Goal: Task Accomplishment & Management: Complete application form

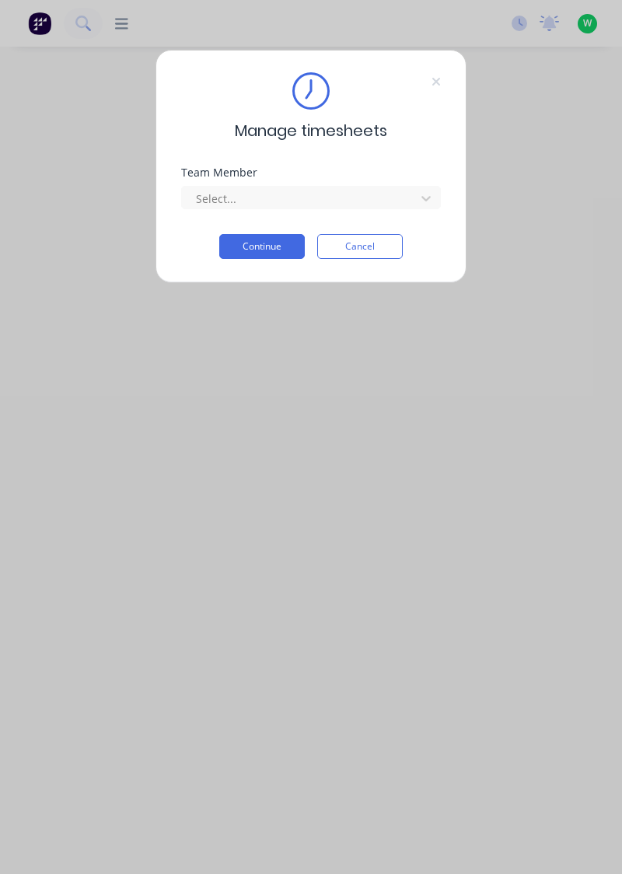
click at [341, 218] on div "Team Member Select..." at bounding box center [311, 200] width 260 height 67
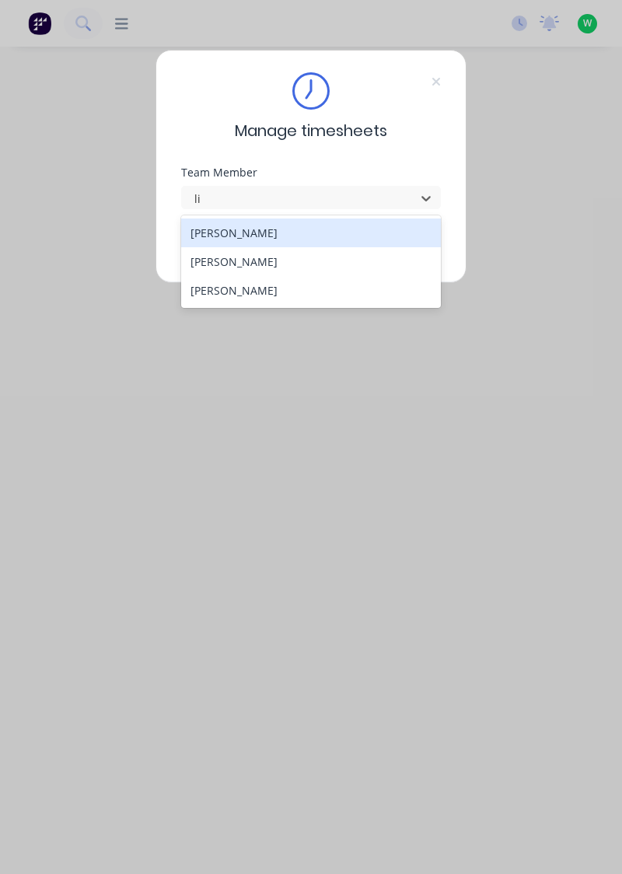
click at [273, 264] on div "[PERSON_NAME]" at bounding box center [311, 261] width 260 height 29
type input "li"
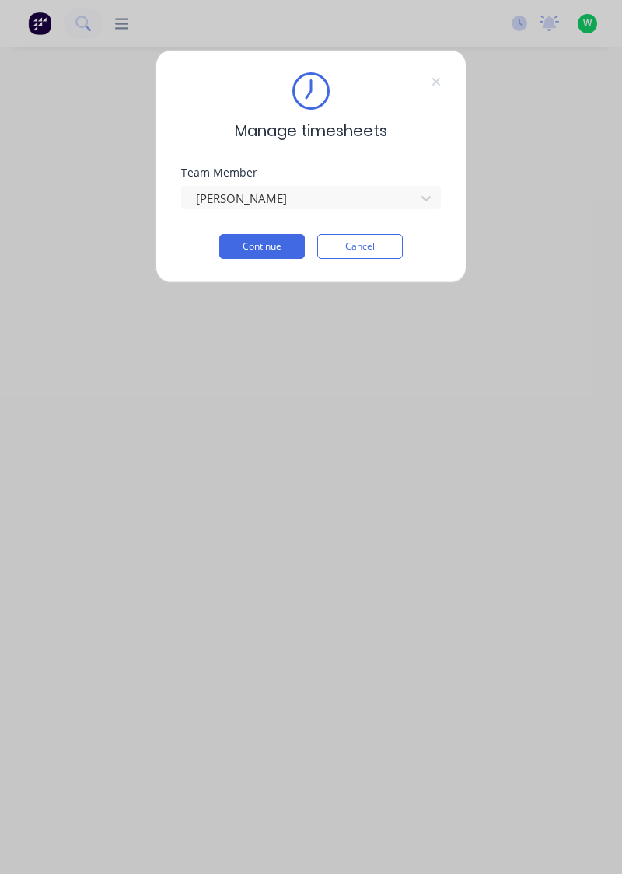
click at [277, 250] on button "Continue" at bounding box center [262, 246] width 86 height 25
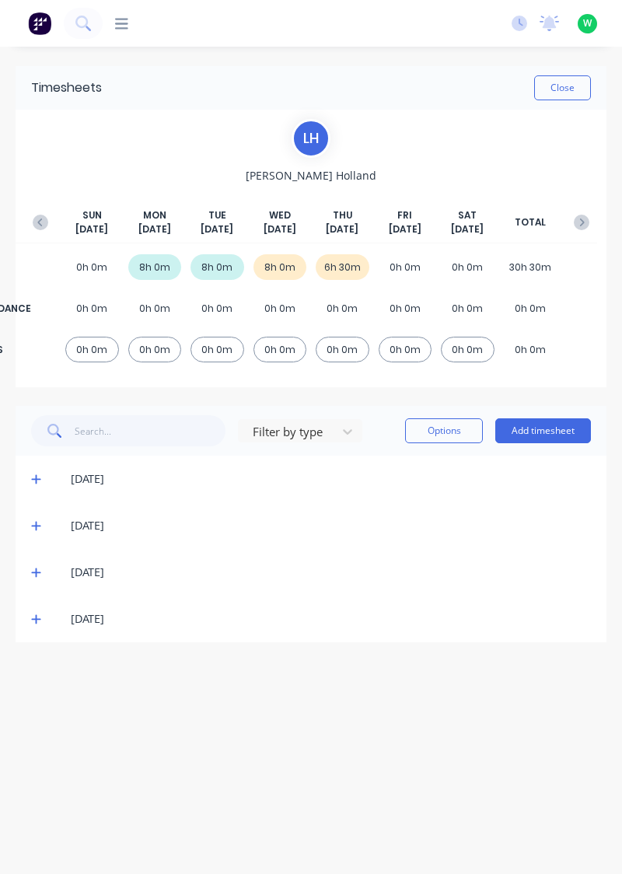
click at [560, 435] on button "Add timesheet" at bounding box center [543, 430] width 96 height 25
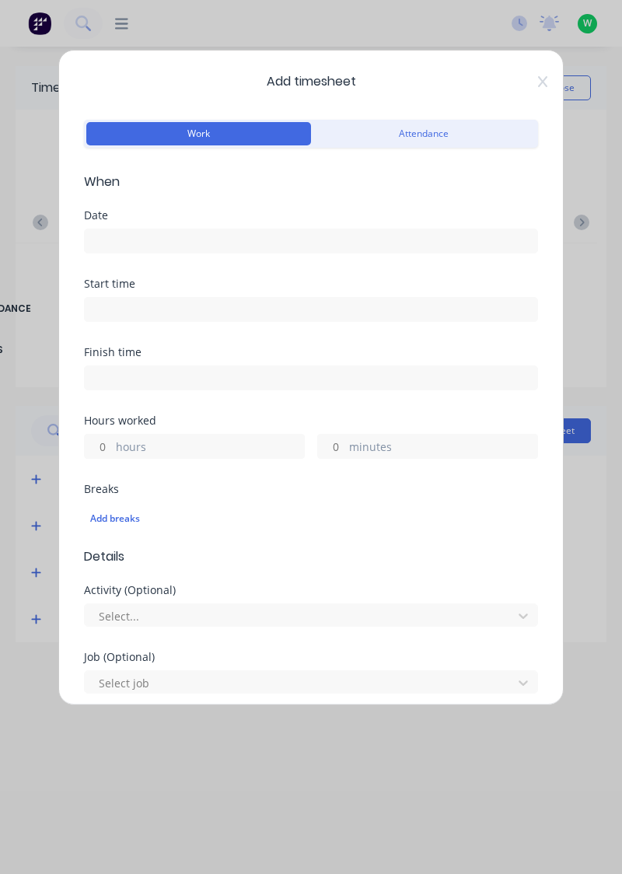
click at [372, 246] on input at bounding box center [311, 240] width 452 height 23
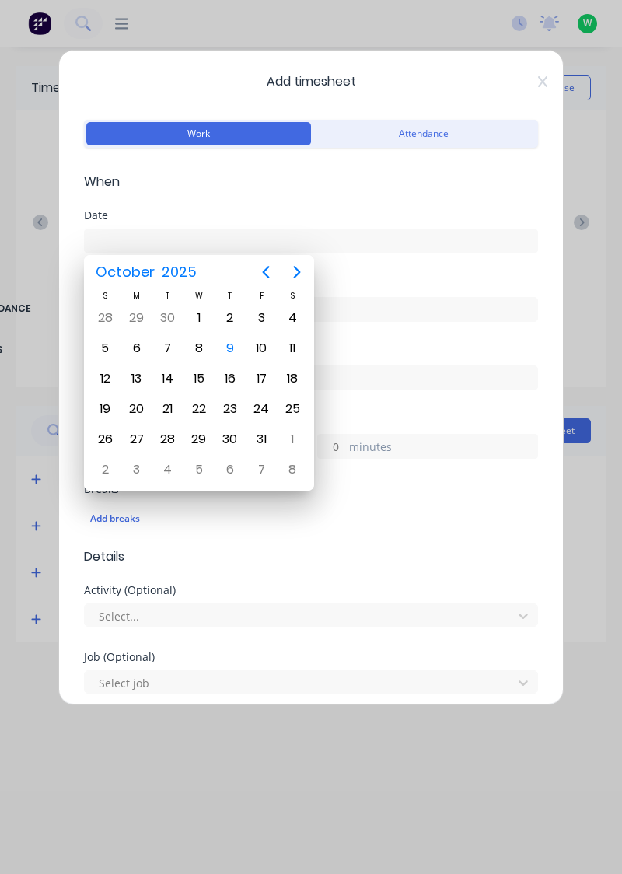
click at [233, 353] on div "9" at bounding box center [229, 348] width 23 height 23
type input "[DATE]"
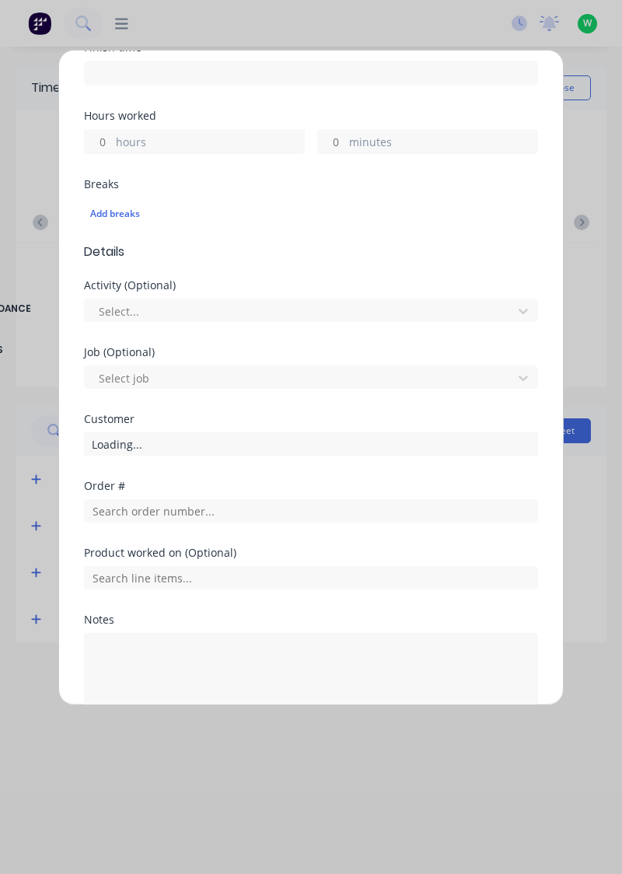
scroll to position [305, 0]
click at [225, 150] on label "hours" at bounding box center [210, 143] width 188 height 19
click at [112, 150] on input "hours" at bounding box center [98, 141] width 27 height 23
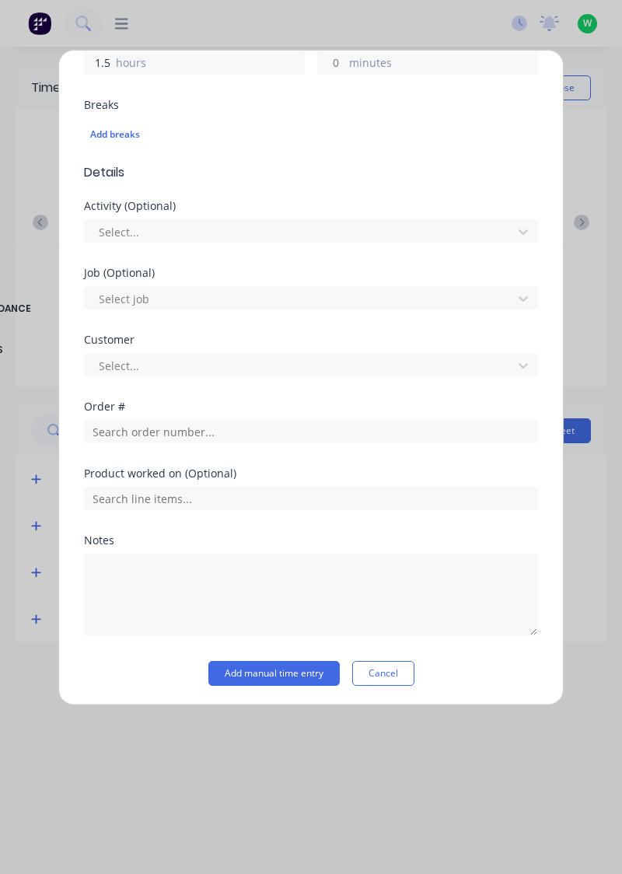
type input "1.5"
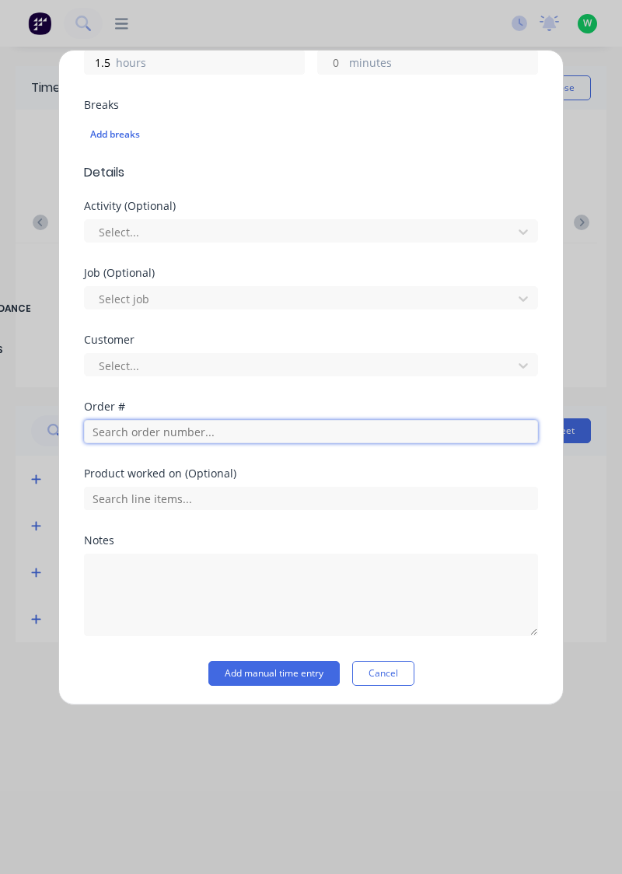
click at [295, 431] on input "text" at bounding box center [311, 431] width 454 height 23
click at [197, 434] on input "text" at bounding box center [311, 431] width 454 height 23
type input "19220"
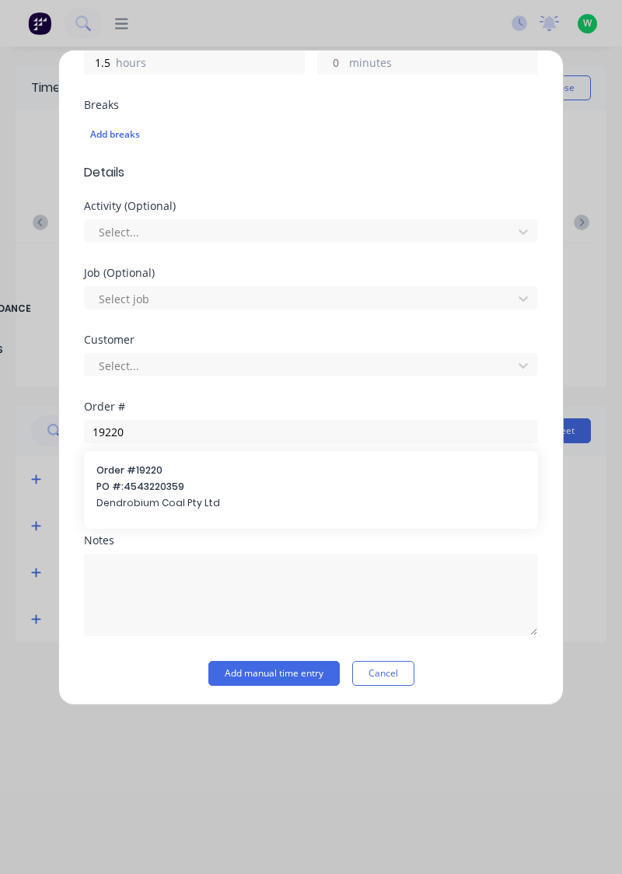
click at [192, 484] on span "PO #: 4543220359" at bounding box center [310, 487] width 429 height 14
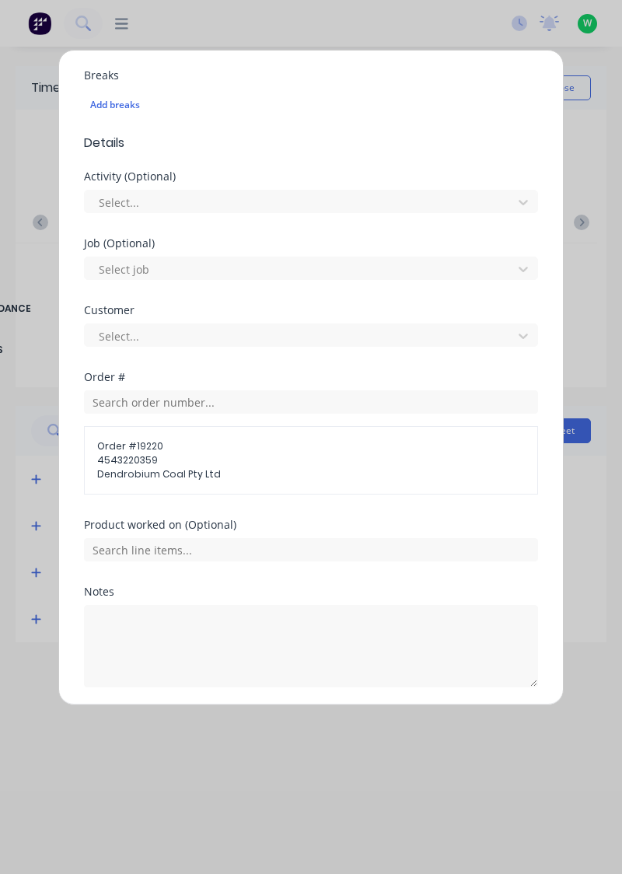
scroll to position [464, 0]
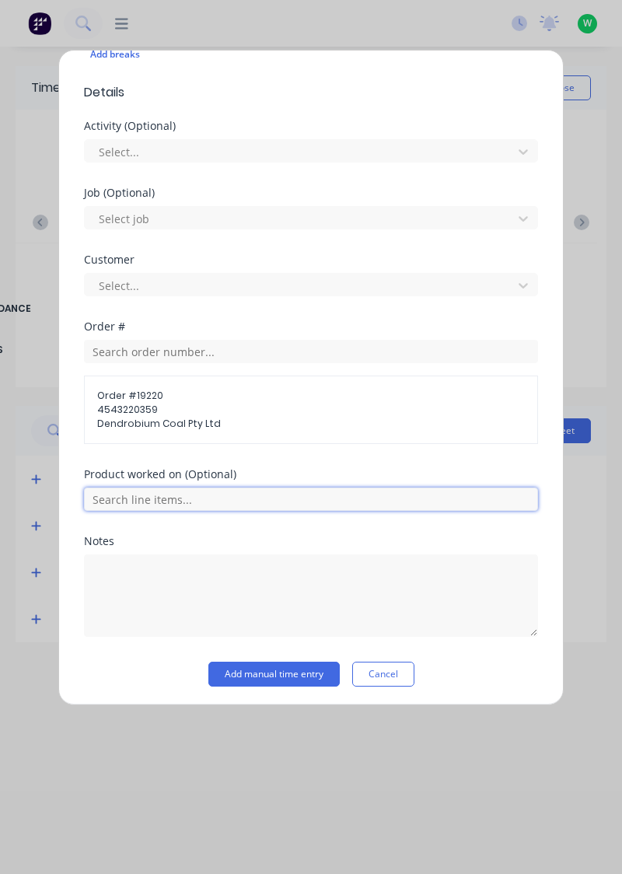
click at [213, 498] on input "text" at bounding box center [311, 498] width 454 height 23
click at [230, 502] on input "text" at bounding box center [311, 498] width 454 height 23
click at [228, 498] on input "text" at bounding box center [311, 498] width 454 height 23
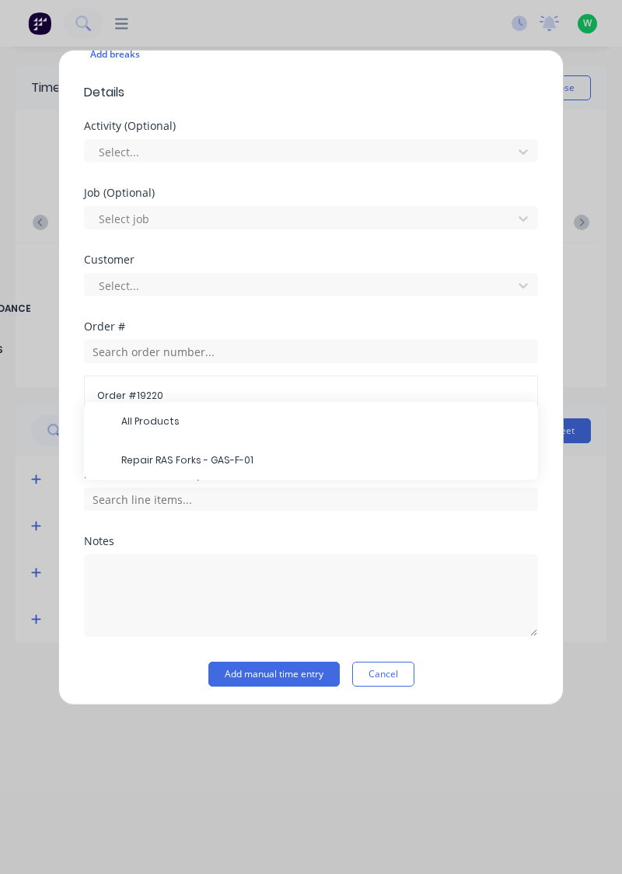
click at [250, 460] on span "Repair RAS Forks - GAS-F-01" at bounding box center [323, 460] width 404 height 14
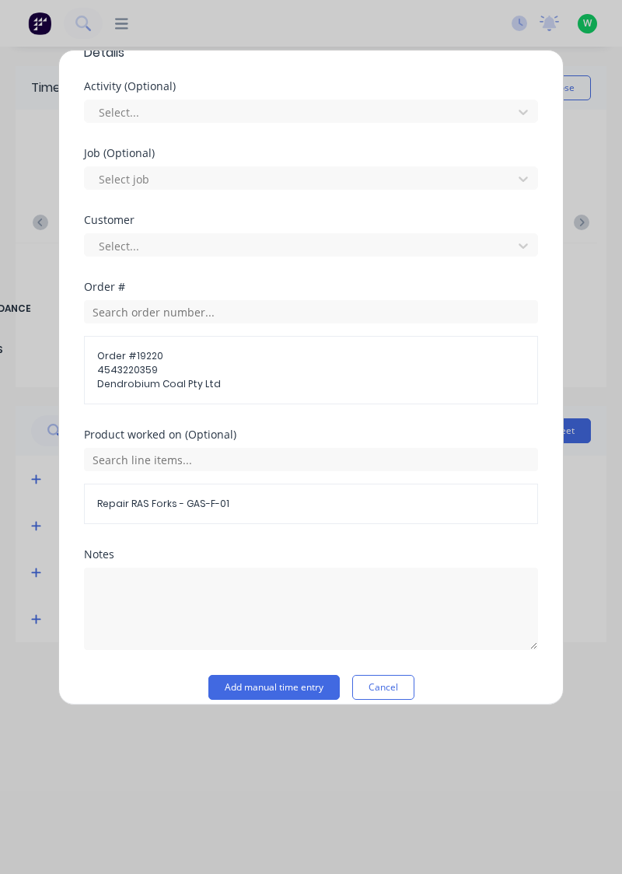
scroll to position [516, 0]
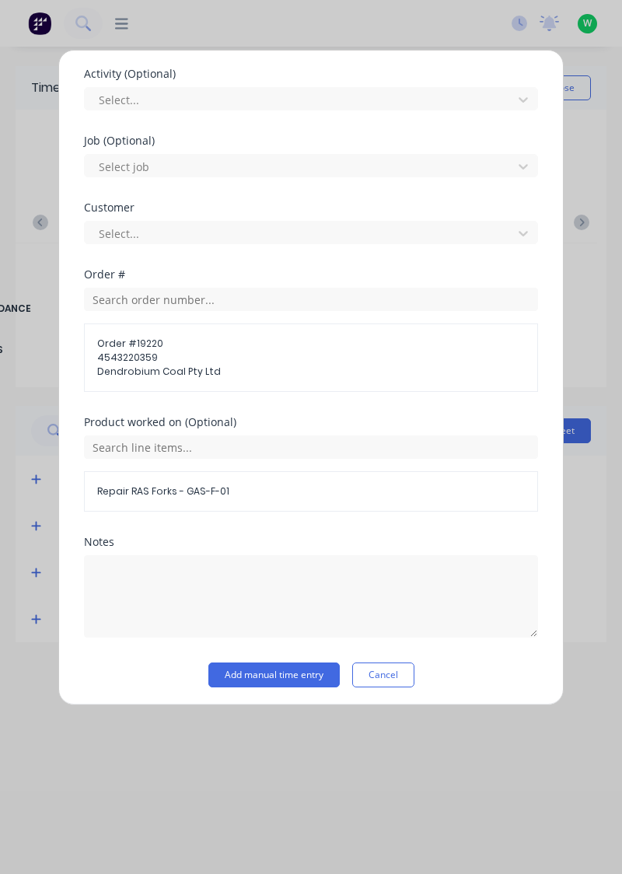
click at [313, 673] on button "Add manual time entry" at bounding box center [273, 674] width 131 height 25
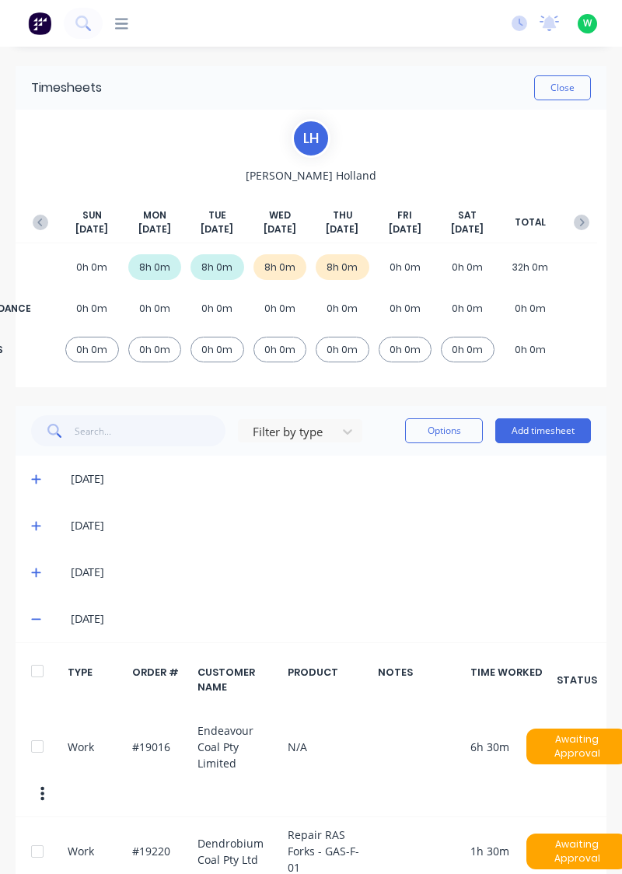
click at [316, 628] on div "[DATE]" at bounding box center [311, 618] width 591 height 47
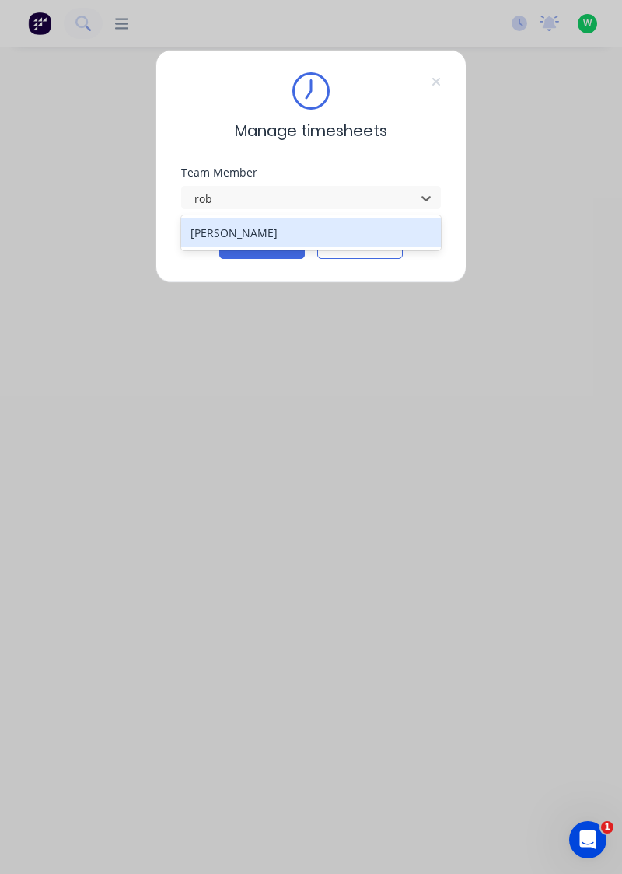
click at [285, 234] on div "[PERSON_NAME]" at bounding box center [311, 232] width 260 height 29
type input "rob"
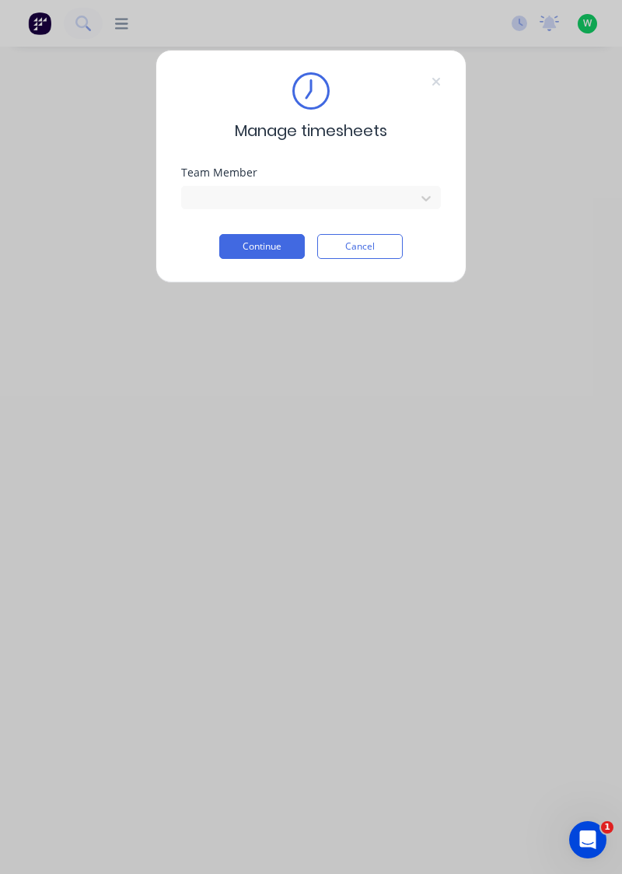
click at [267, 246] on button "Continue" at bounding box center [262, 246] width 86 height 25
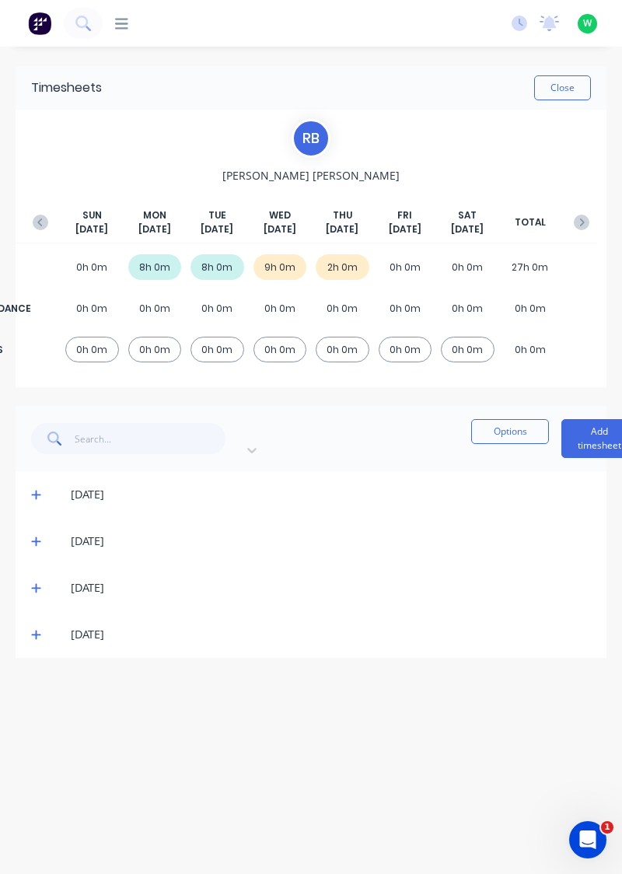
click at [36, 584] on icon at bounding box center [35, 588] width 9 height 9
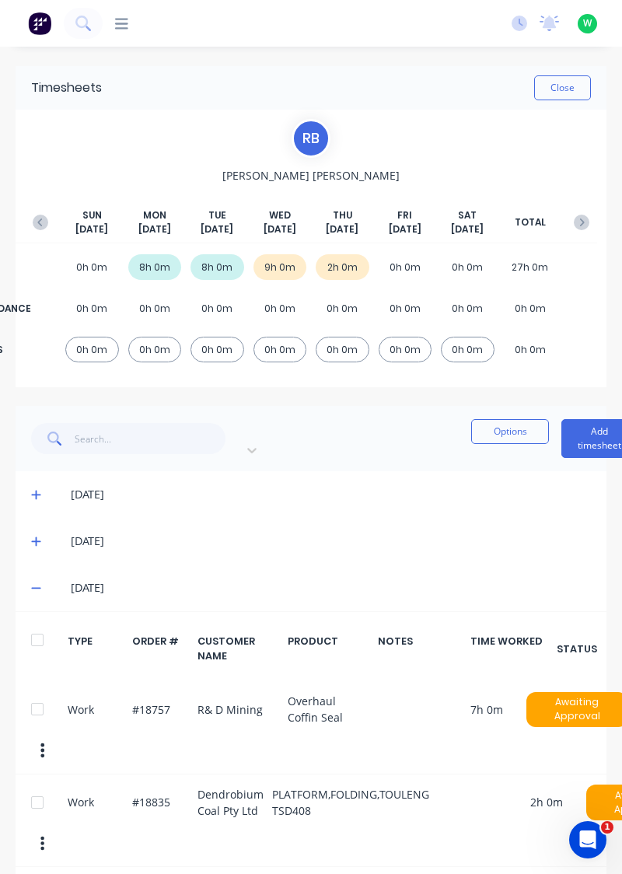
click at [561, 435] on button "Add timesheet" at bounding box center [599, 438] width 76 height 39
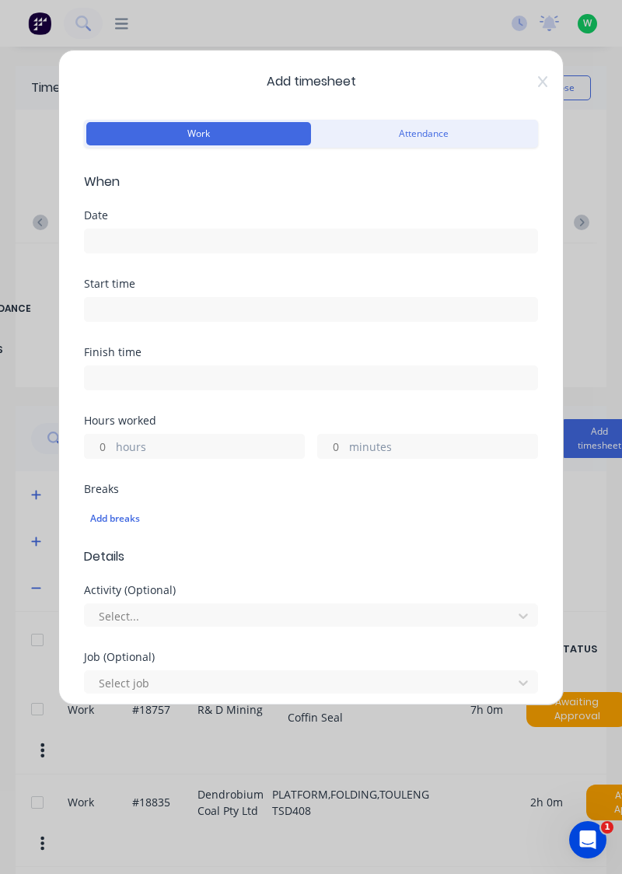
click at [193, 235] on input at bounding box center [311, 240] width 452 height 23
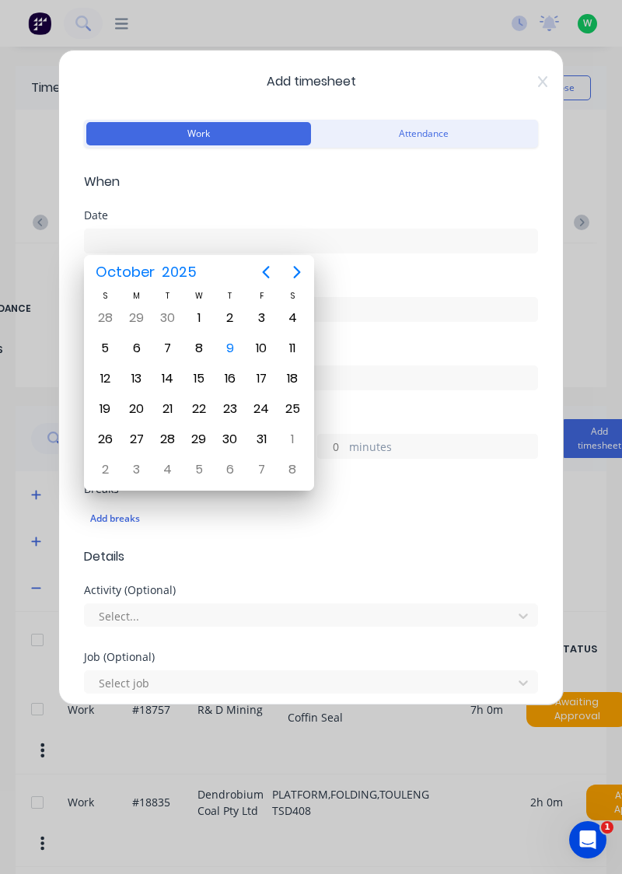
click at [232, 358] on div "9" at bounding box center [229, 348] width 23 height 23
type input "[DATE]"
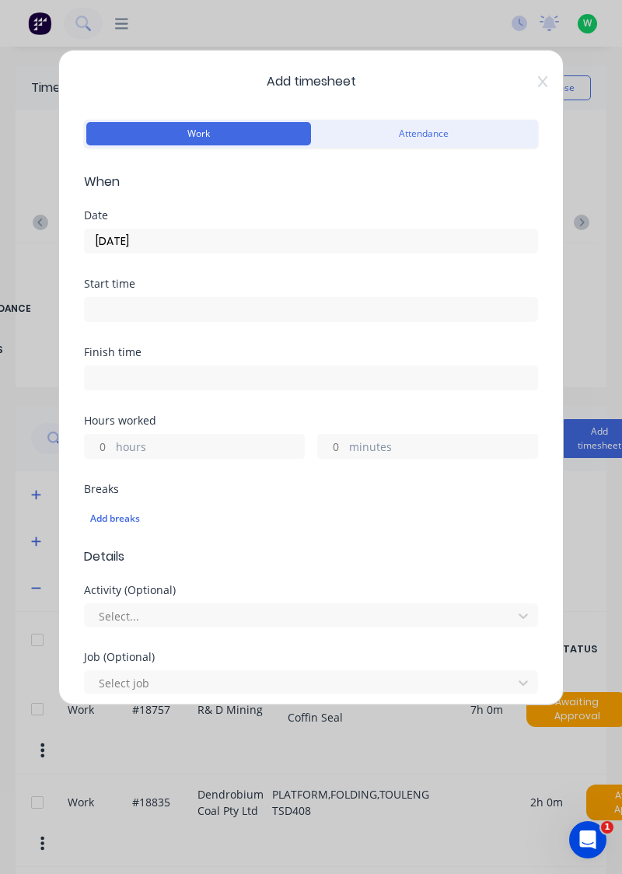
click at [103, 445] on input "hours" at bounding box center [98, 446] width 27 height 23
type input "9"
click at [541, 82] on icon at bounding box center [542, 81] width 9 height 11
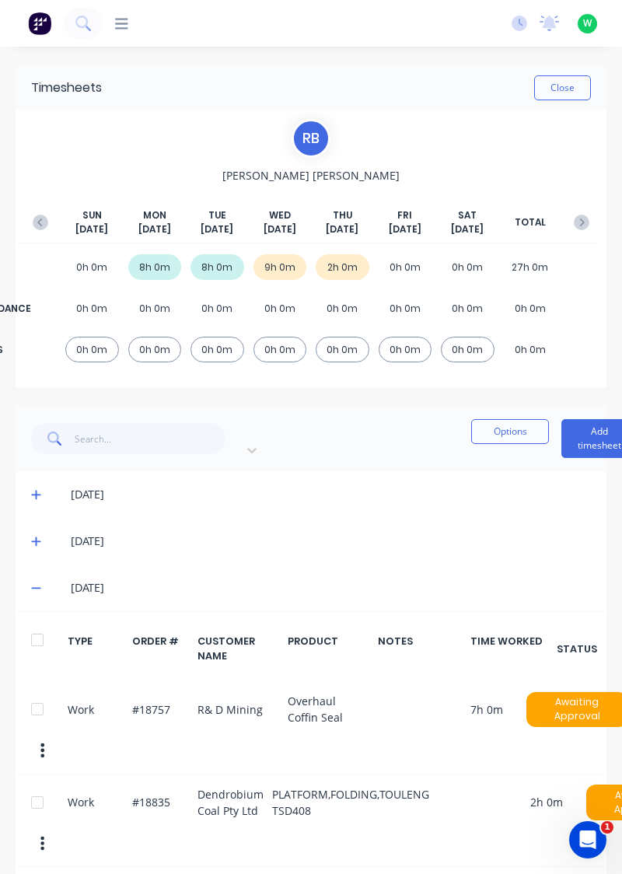
click at [561, 435] on button "Add timesheet" at bounding box center [599, 438] width 76 height 39
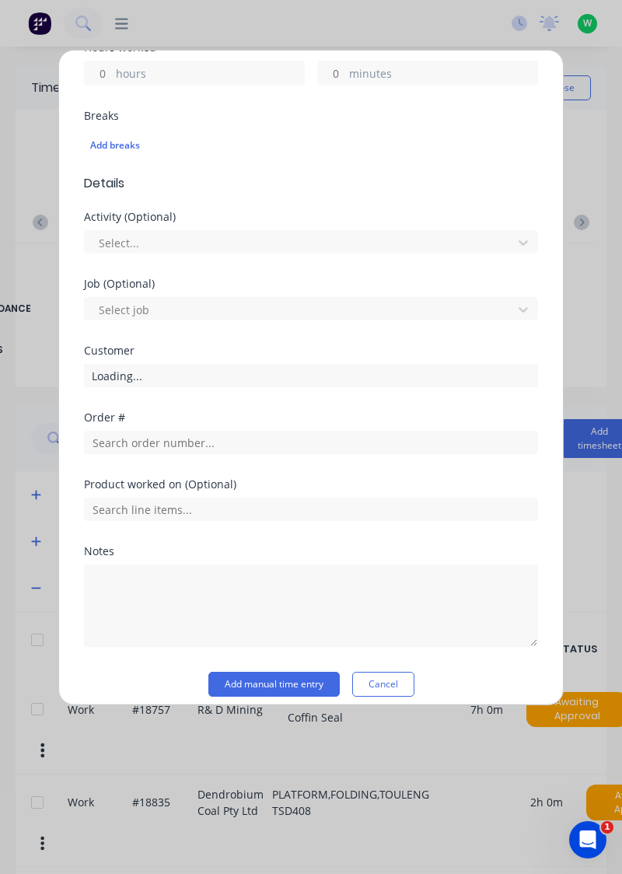
scroll to position [384, 0]
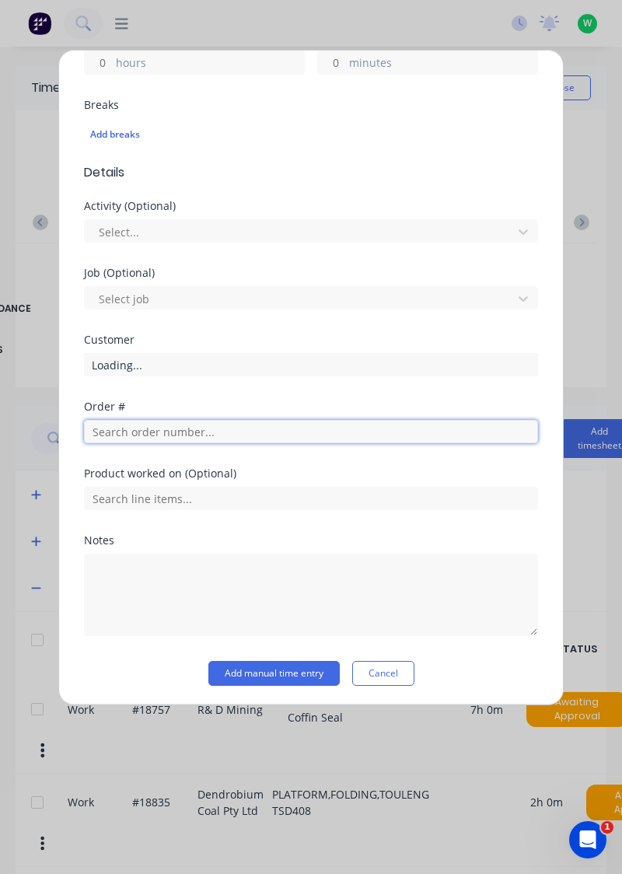
click at [194, 435] on input "text" at bounding box center [311, 431] width 454 height 23
type input "18757"
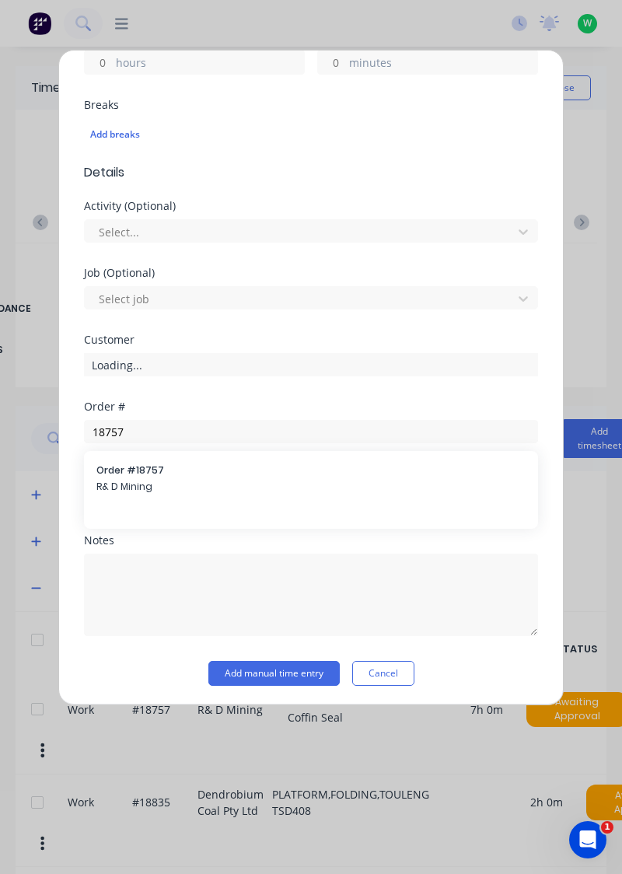
click at [136, 480] on span "R& D Mining" at bounding box center [310, 487] width 429 height 14
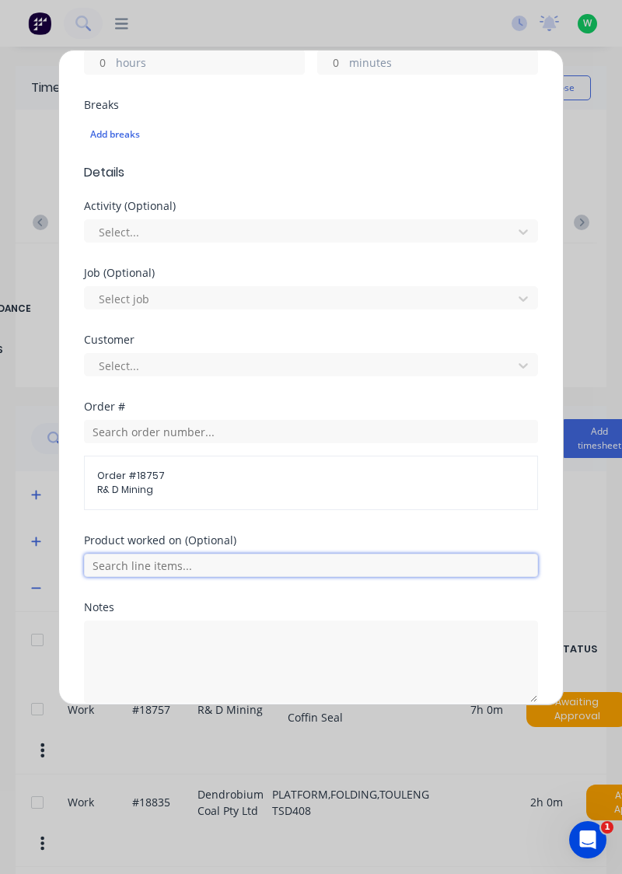
click at [197, 562] on input "text" at bounding box center [311, 565] width 454 height 23
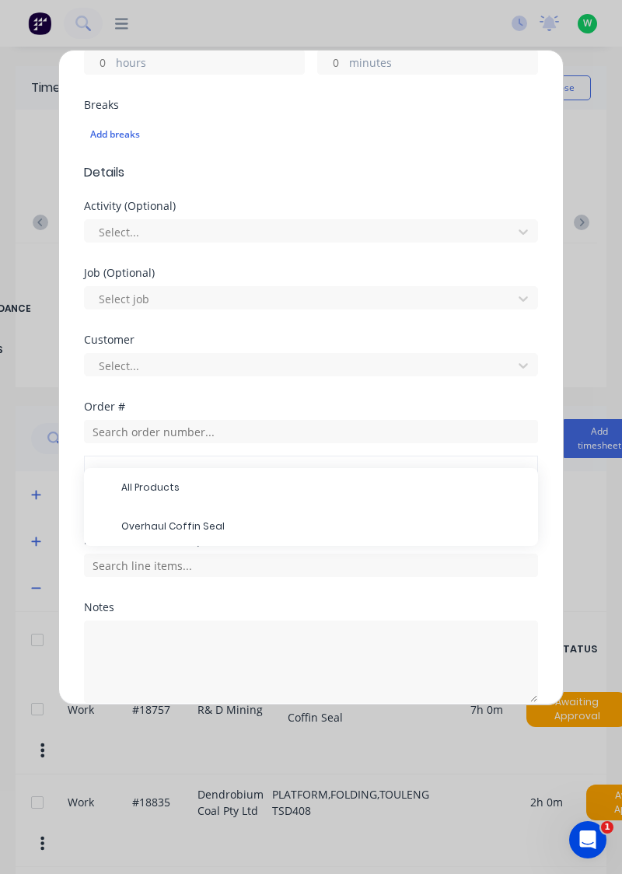
click at [204, 522] on span "Overhaul Coffin Seal" at bounding box center [323, 526] width 404 height 14
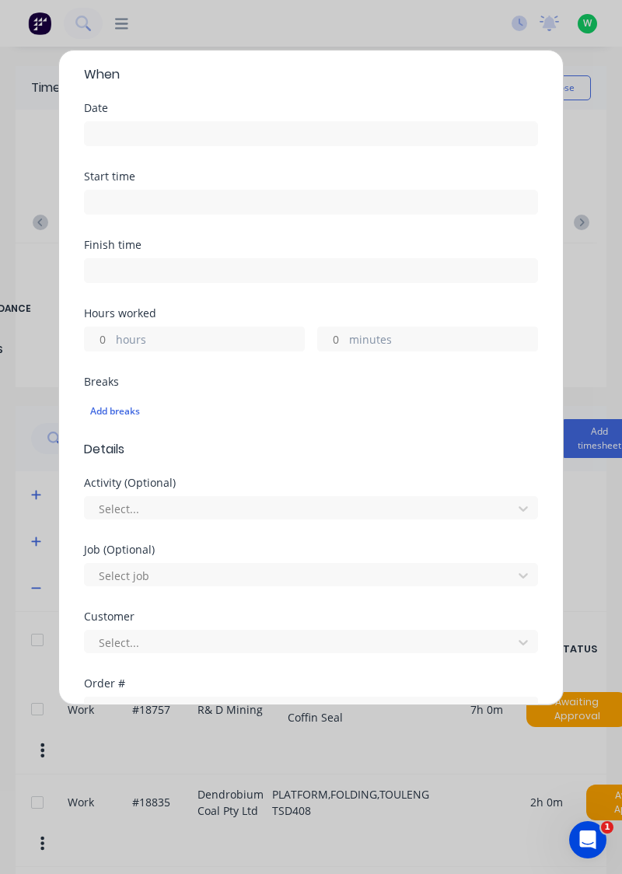
scroll to position [105, 0]
click at [107, 340] on input "hours" at bounding box center [98, 341] width 27 height 23
type input "9"
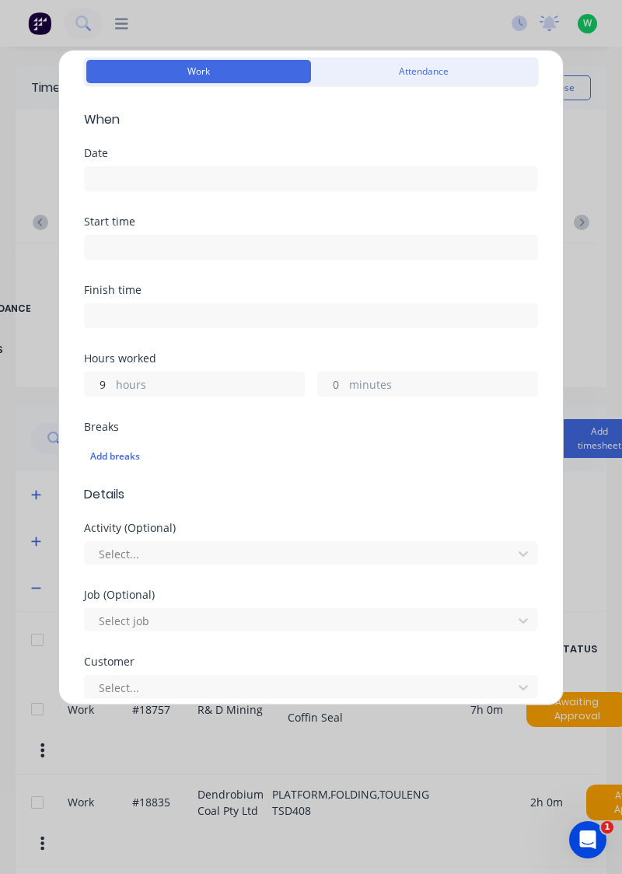
scroll to position [0, 0]
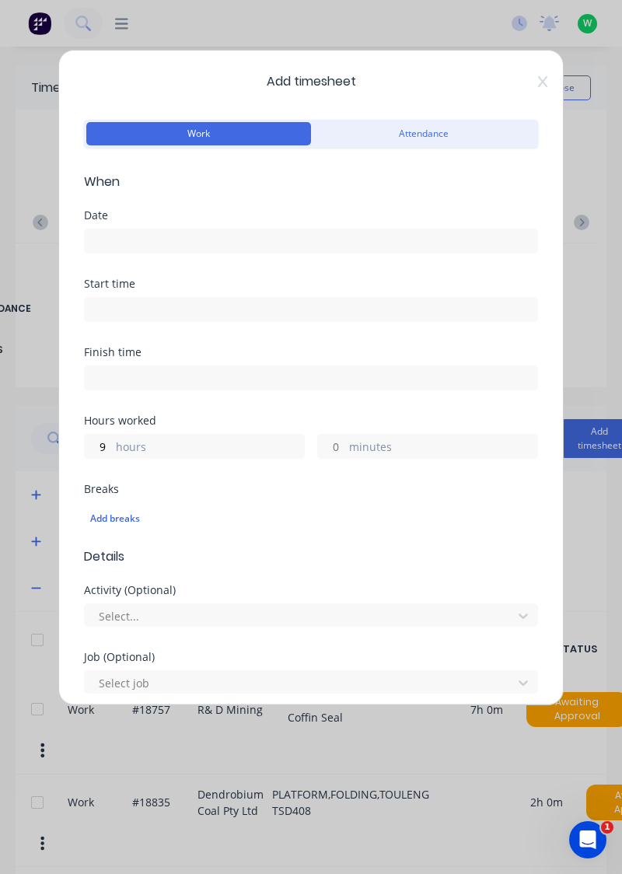
click at [214, 242] on input at bounding box center [311, 240] width 452 height 23
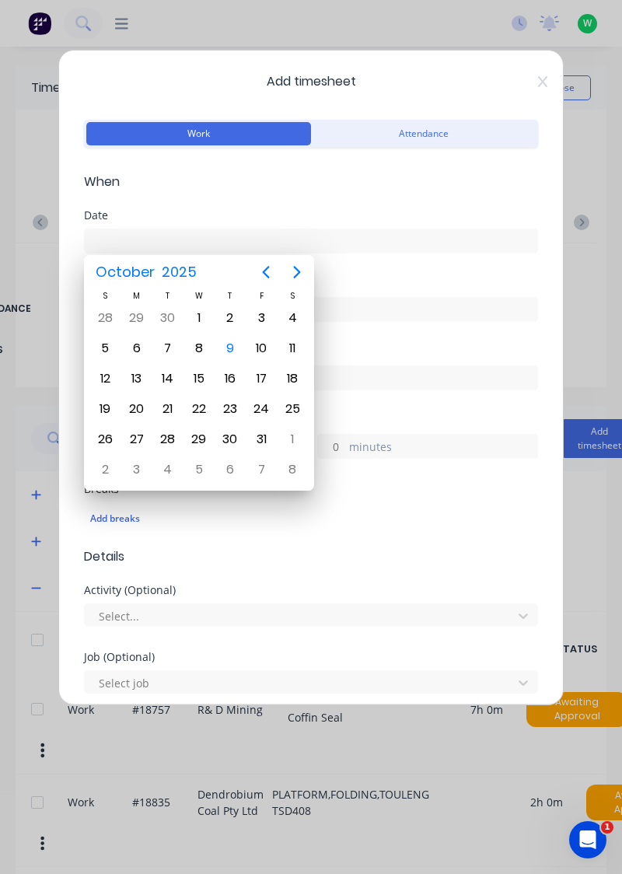
click at [229, 341] on div "9" at bounding box center [229, 348] width 23 height 23
type input "[DATE]"
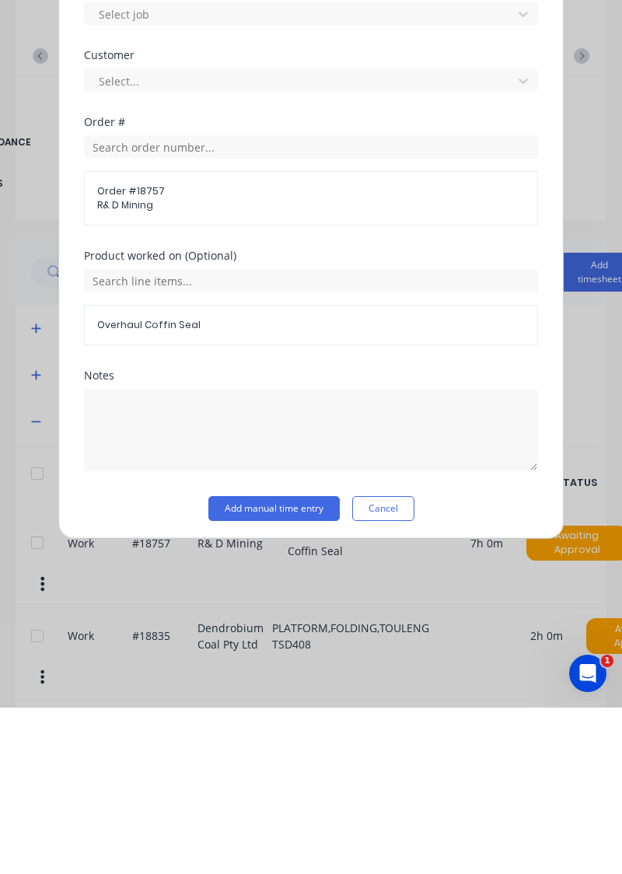
scroll to position [454, 0]
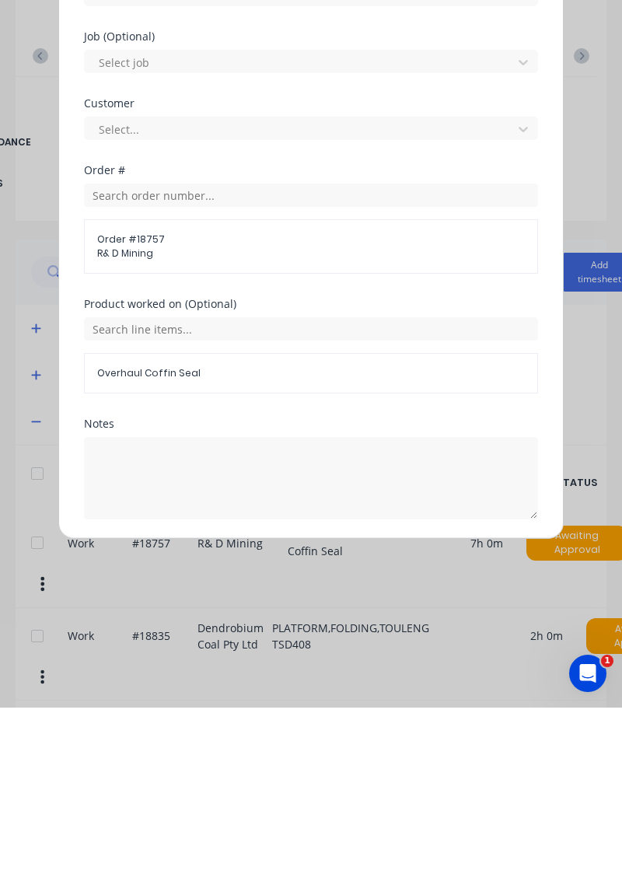
click at [286, 721] on button "Add manual time entry" at bounding box center [273, 723] width 131 height 25
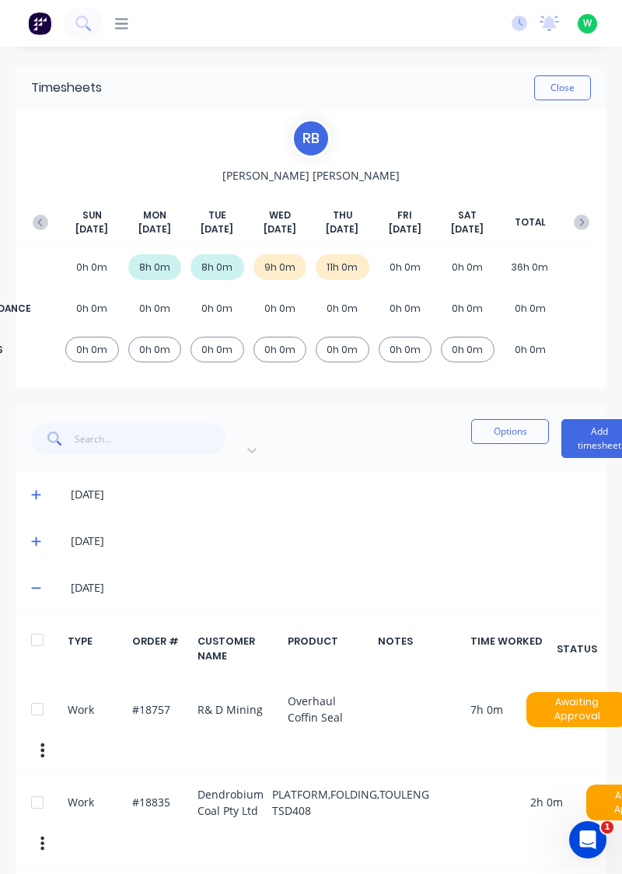
click at [571, 91] on button "Close" at bounding box center [562, 87] width 57 height 25
